Goal: Find specific page/section: Find specific page/section

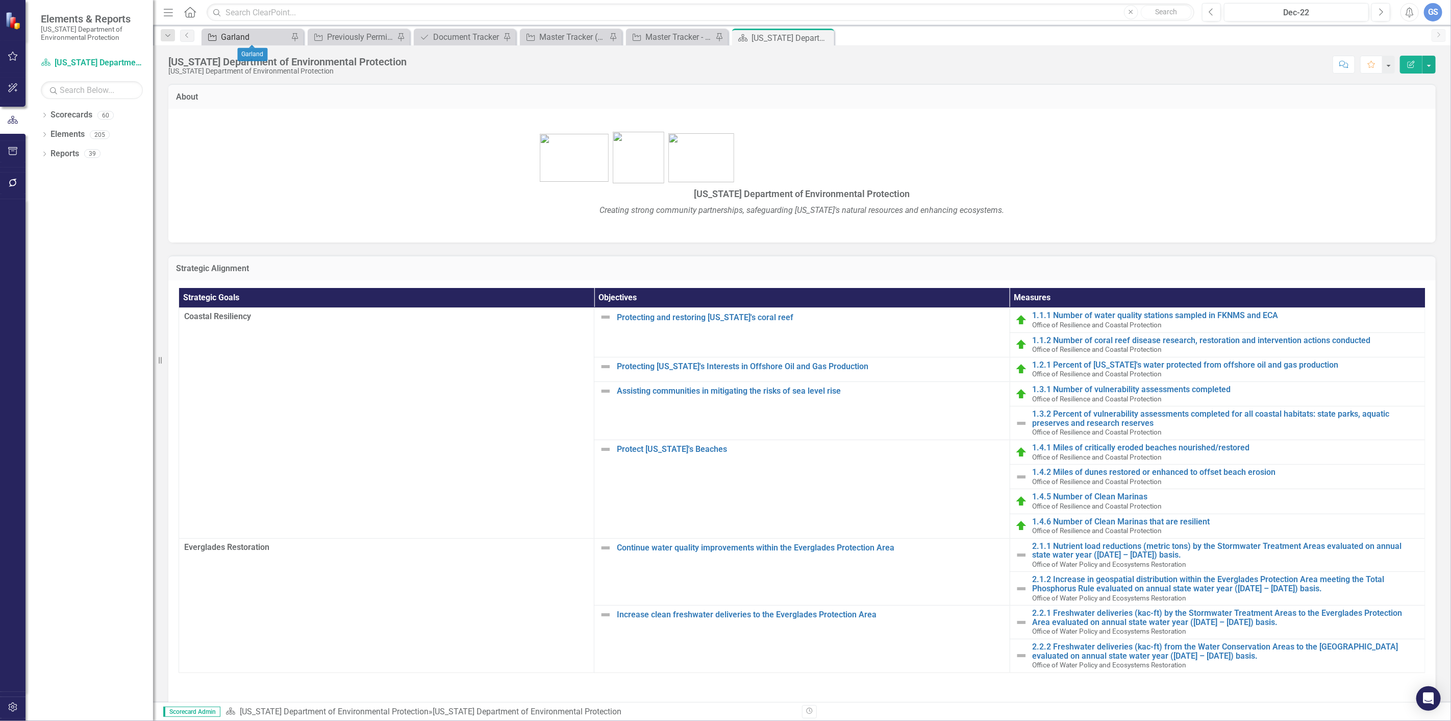
click at [248, 32] on div "Garland" at bounding box center [254, 37] width 67 height 13
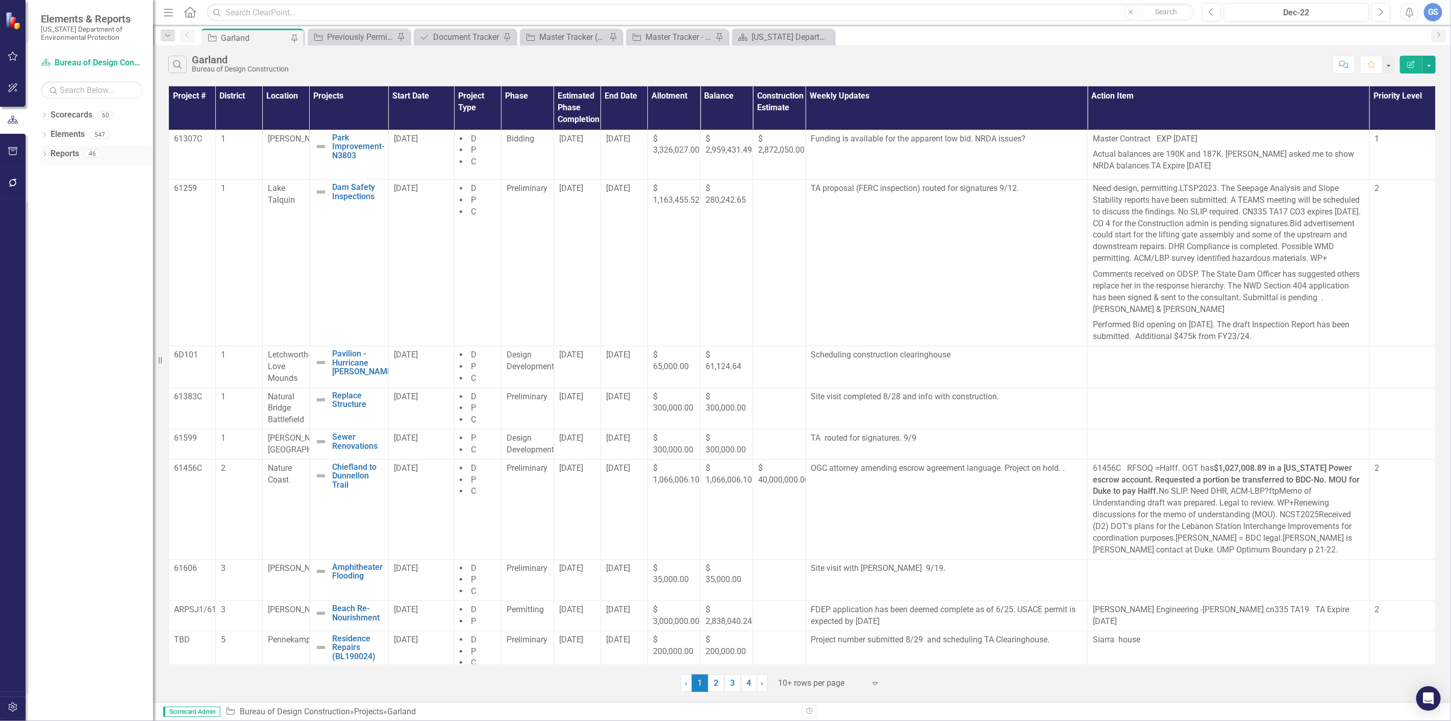
click at [54, 151] on link "Reports" at bounding box center [65, 154] width 29 height 12
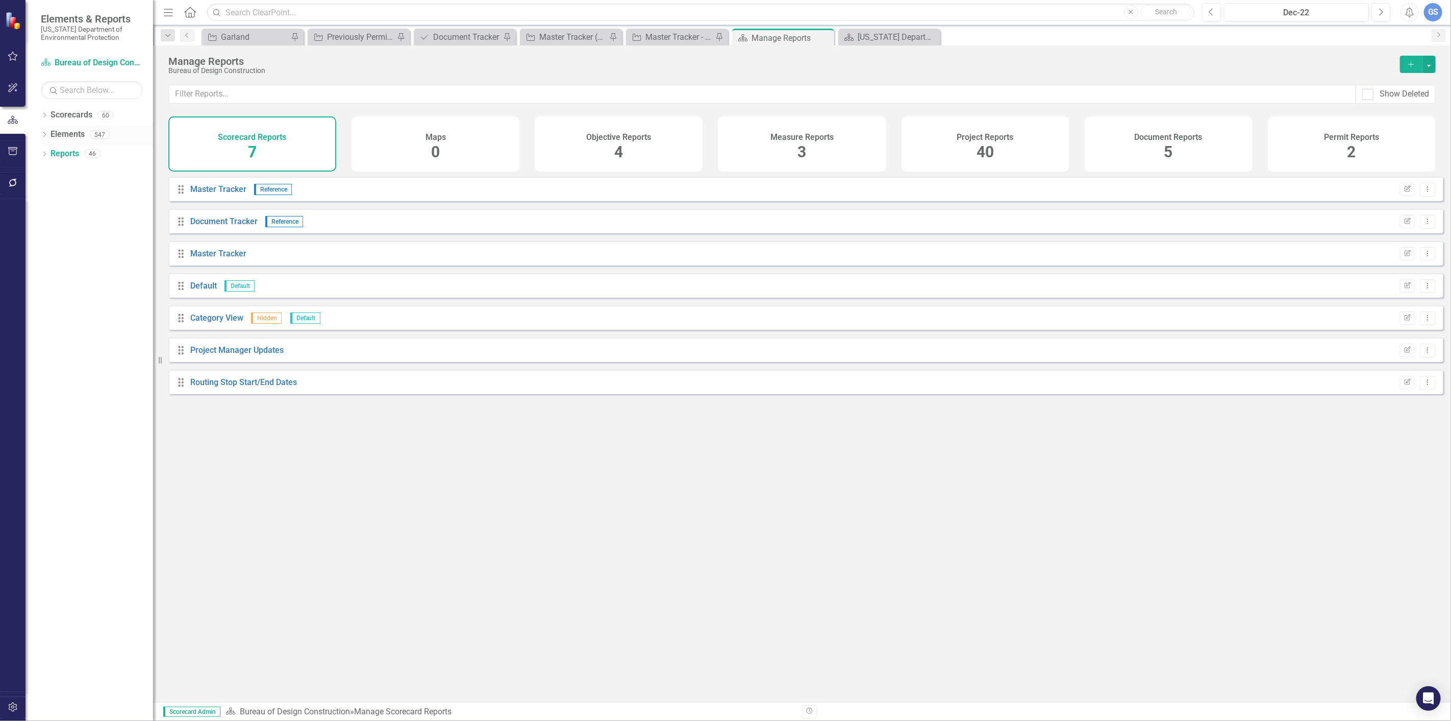
click at [45, 129] on div "Dropdown Elements 547" at bounding box center [97, 135] width 112 height 19
click at [43, 133] on icon at bounding box center [44, 134] width 3 height 5
click at [81, 324] on div "Dropdown Scorecards 60 Dropdown [US_STATE] Department of Environmental Protecti…" at bounding box center [90, 414] width 128 height 614
click at [575, 35] on div "Master Tracker (External)" at bounding box center [572, 37] width 67 height 13
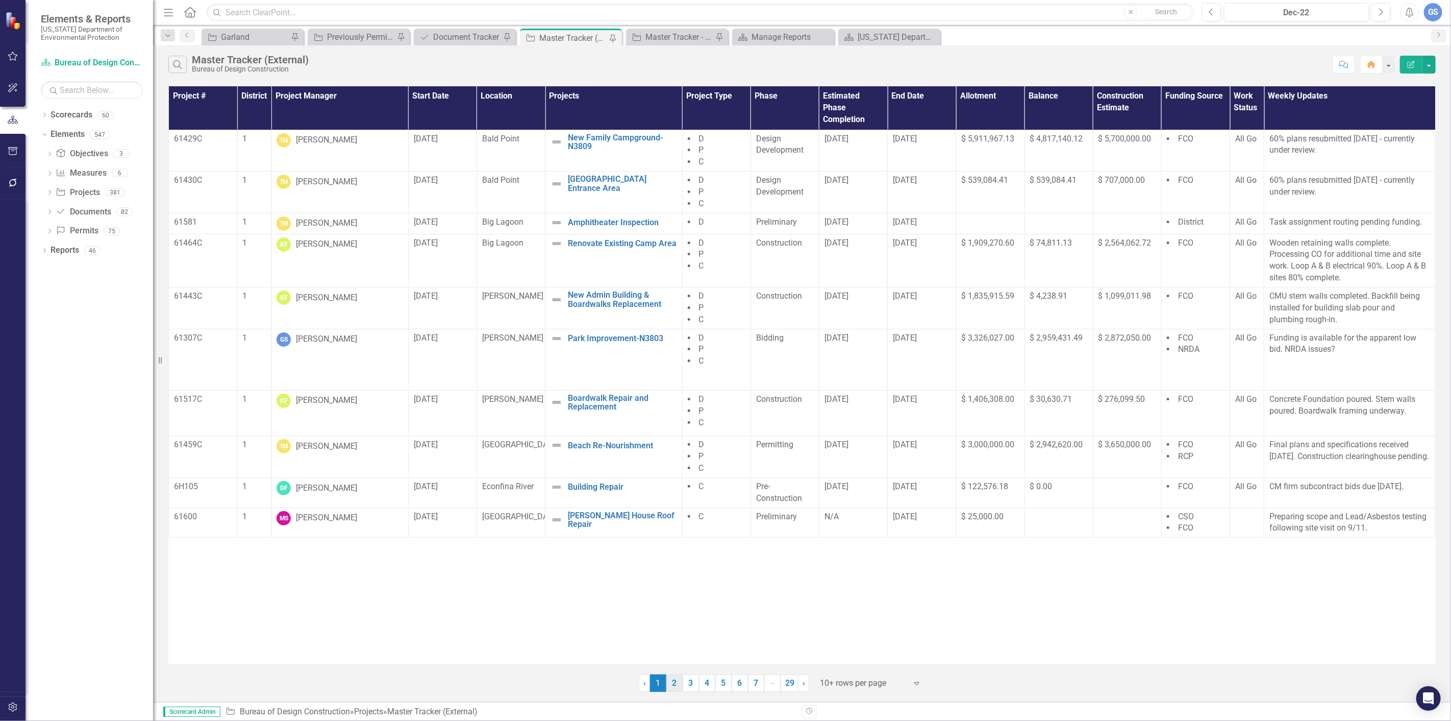
click at [676, 679] on link "2" at bounding box center [675, 682] width 16 height 17
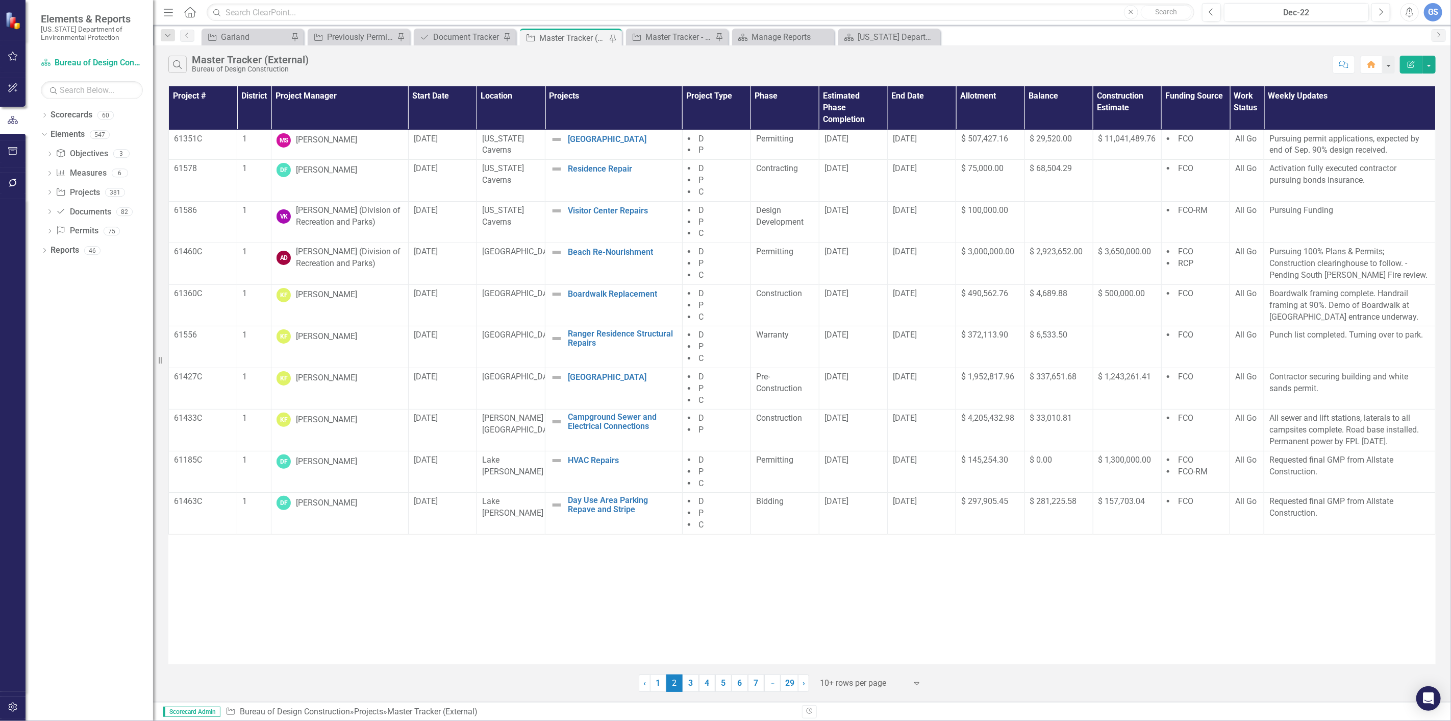
click at [694, 682] on link "3" at bounding box center [691, 682] width 16 height 17
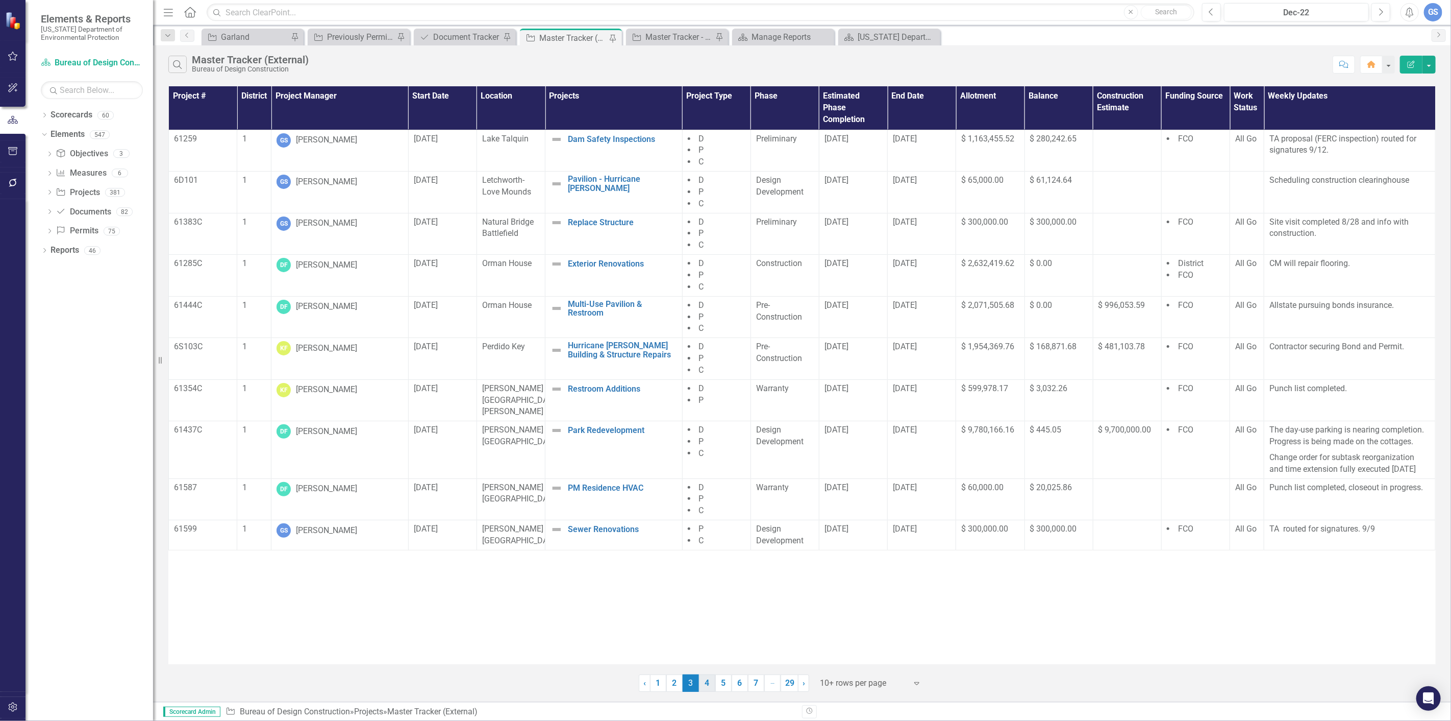
click at [707, 681] on link "4" at bounding box center [707, 682] width 16 height 17
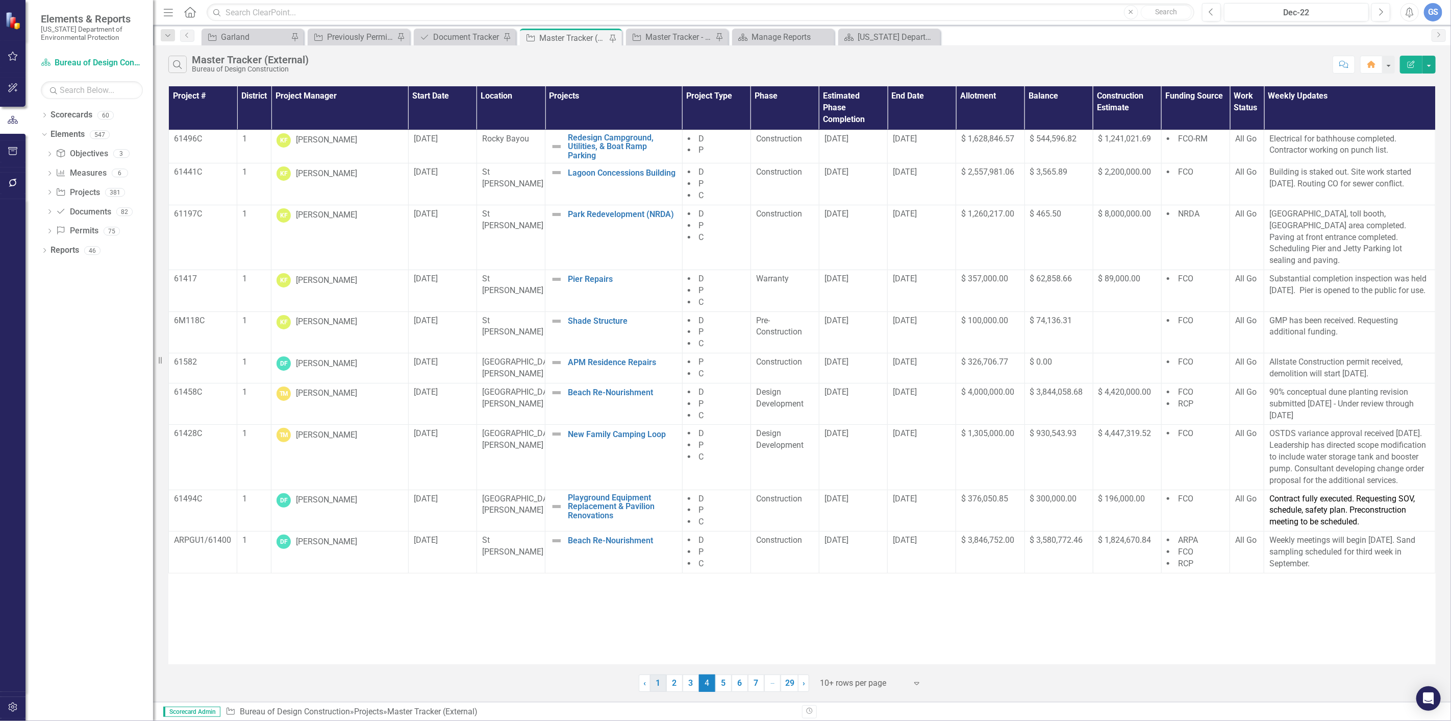
click at [654, 681] on link "1" at bounding box center [658, 682] width 16 height 17
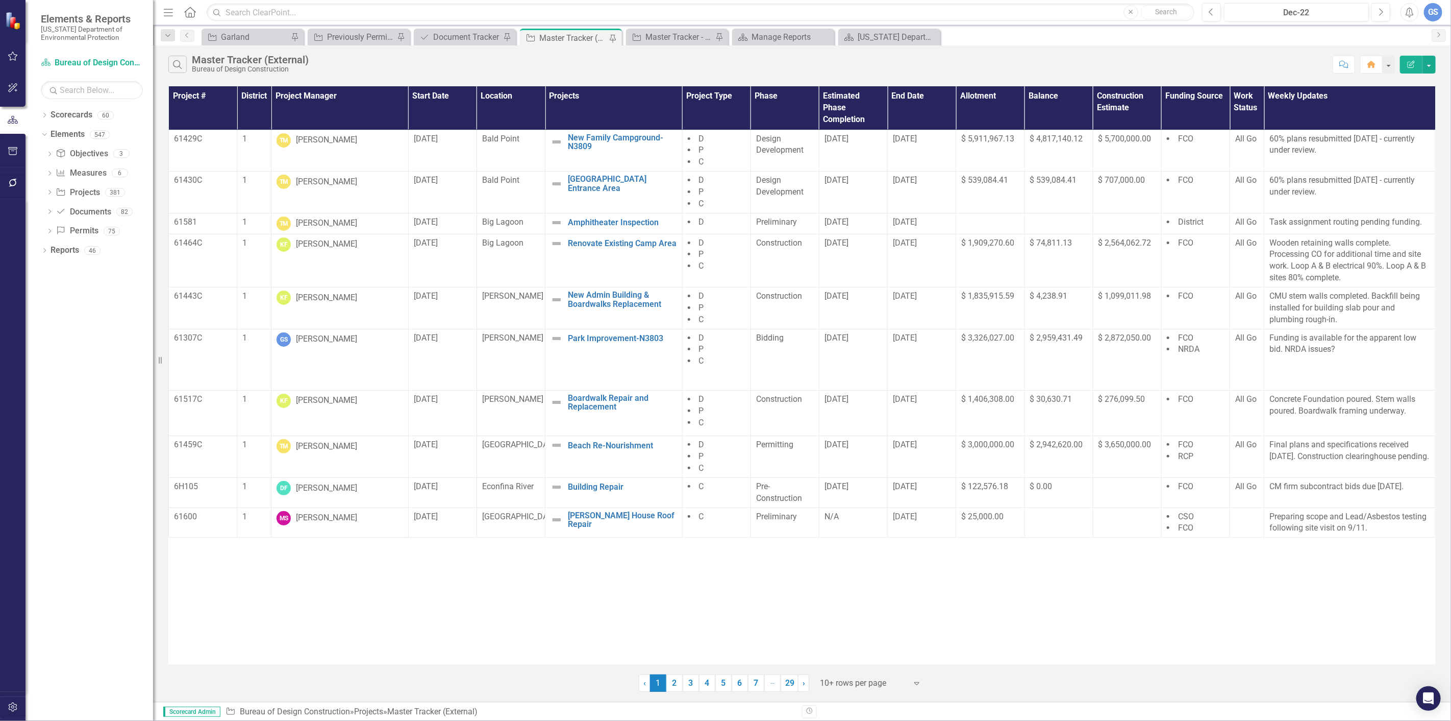
click at [659, 682] on span "1 (current)" at bounding box center [658, 682] width 16 height 17
